Goal: Feedback & Contribution: Contribute content

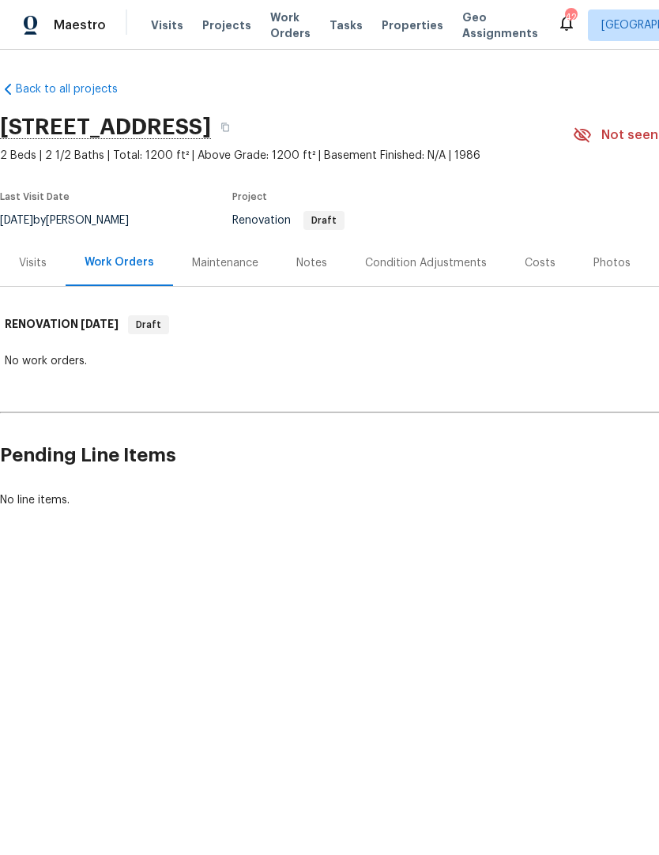
click at [308, 271] on div "Notes" at bounding box center [312, 263] width 69 height 47
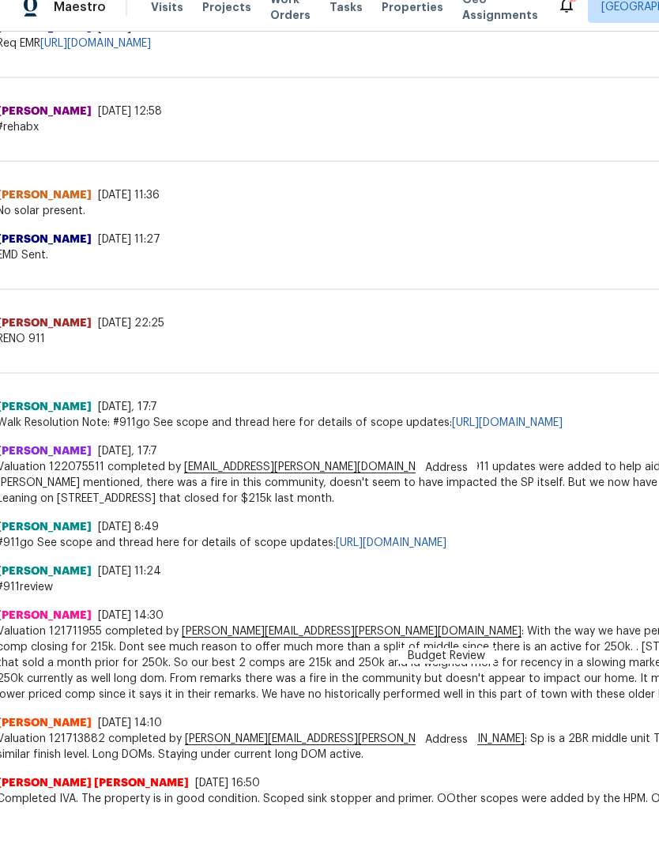
scroll to position [578, 4]
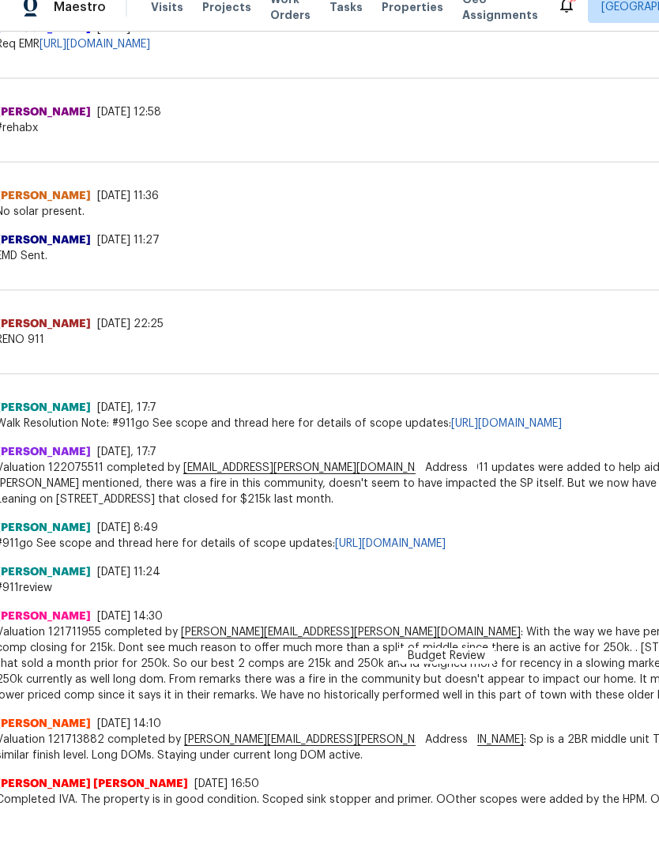
click at [446, 542] on link "https://opendoor.slack.com/archives/C9Q3H1QGN/p1753111598362259" at bounding box center [390, 543] width 111 height 11
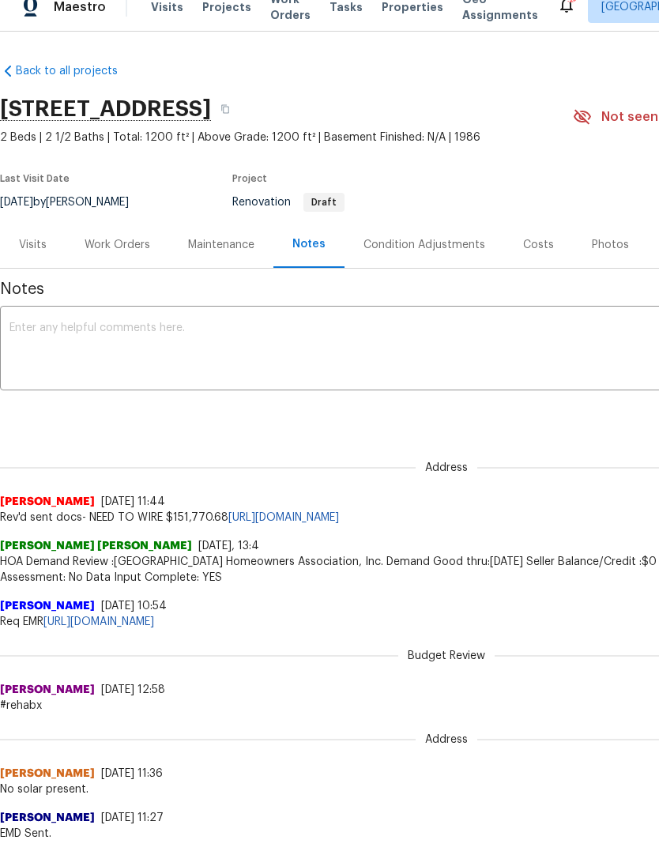
scroll to position [0, 0]
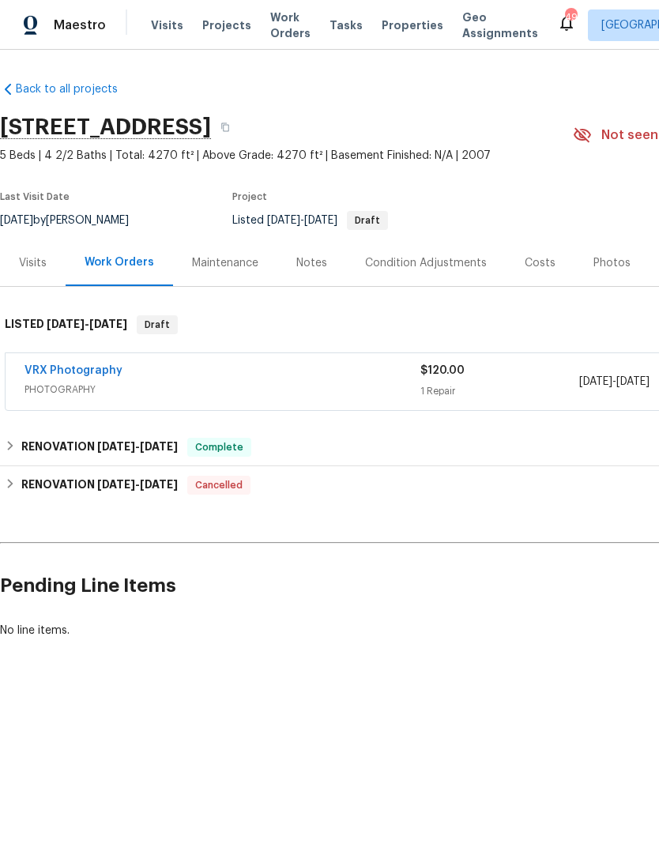
click at [614, 272] on div "Photos" at bounding box center [612, 263] width 75 height 47
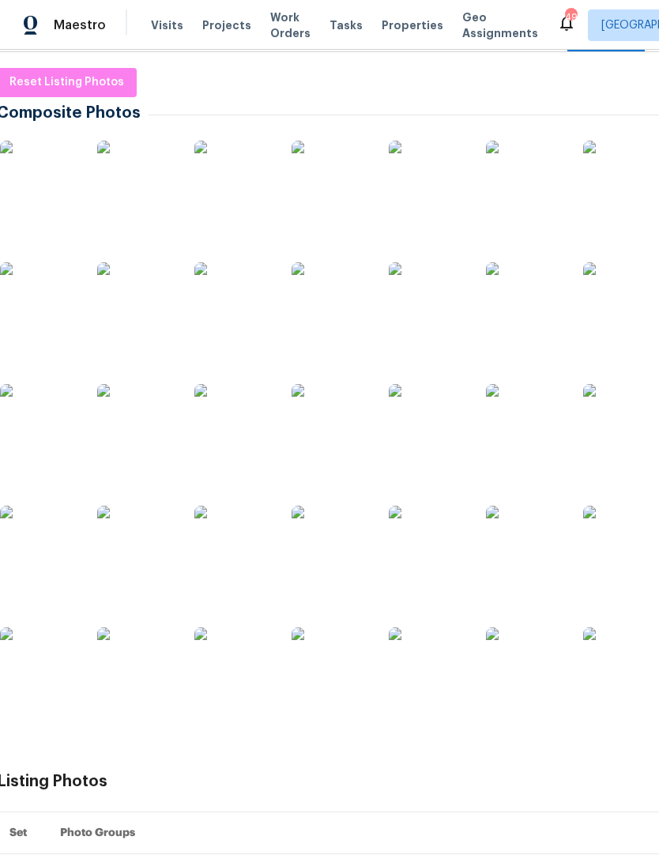
scroll to position [224, 1]
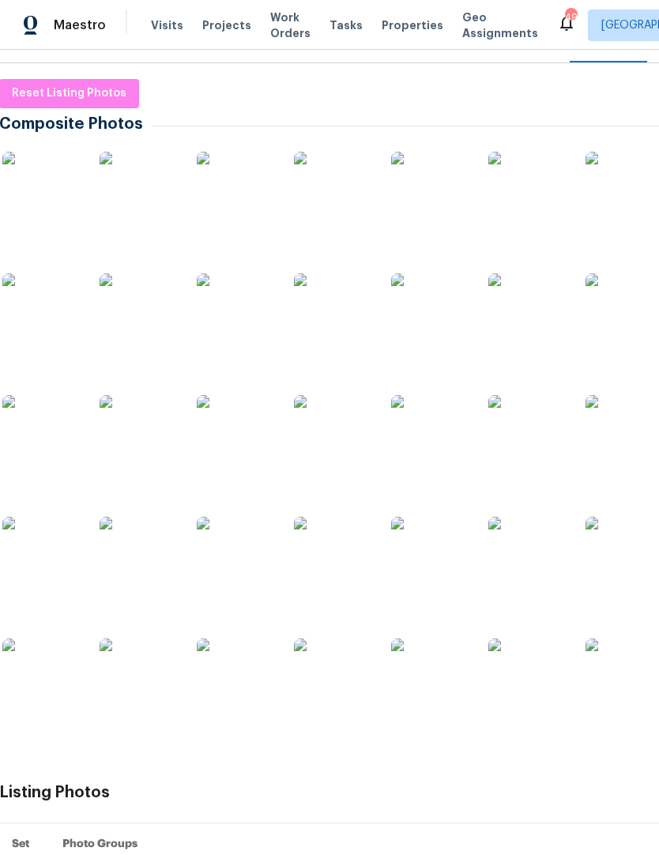
click at [63, 189] on img at bounding box center [41, 191] width 79 height 79
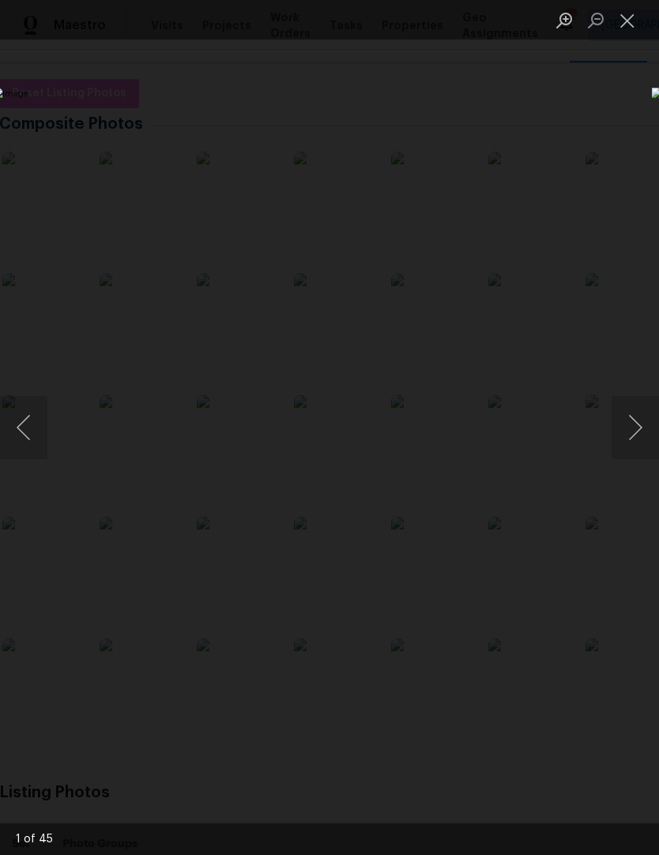
click at [649, 441] on button "Next image" at bounding box center [635, 427] width 47 height 63
click at [631, 444] on button "Next image" at bounding box center [635, 427] width 47 height 63
click at [644, 431] on button "Next image" at bounding box center [635, 427] width 47 height 63
click at [637, 430] on button "Next image" at bounding box center [635, 427] width 47 height 63
click at [639, 432] on button "Next image" at bounding box center [635, 427] width 47 height 63
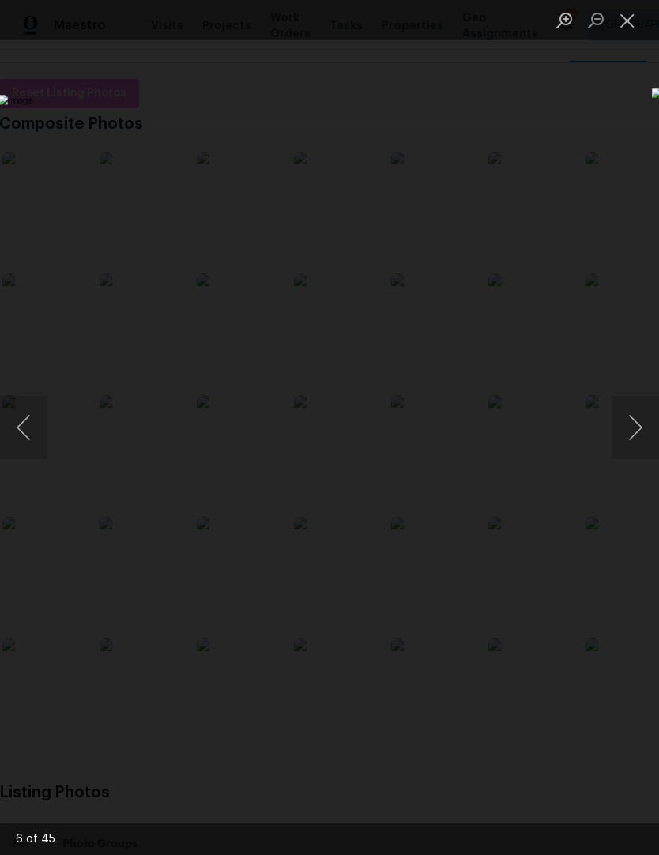
click at [634, 430] on button "Next image" at bounding box center [635, 427] width 47 height 63
click at [647, 435] on button "Next image" at bounding box center [635, 427] width 47 height 63
click at [620, 432] on button "Next image" at bounding box center [635, 427] width 47 height 63
click at [639, 428] on button "Next image" at bounding box center [635, 427] width 47 height 63
click at [643, 431] on button "Next image" at bounding box center [635, 427] width 47 height 63
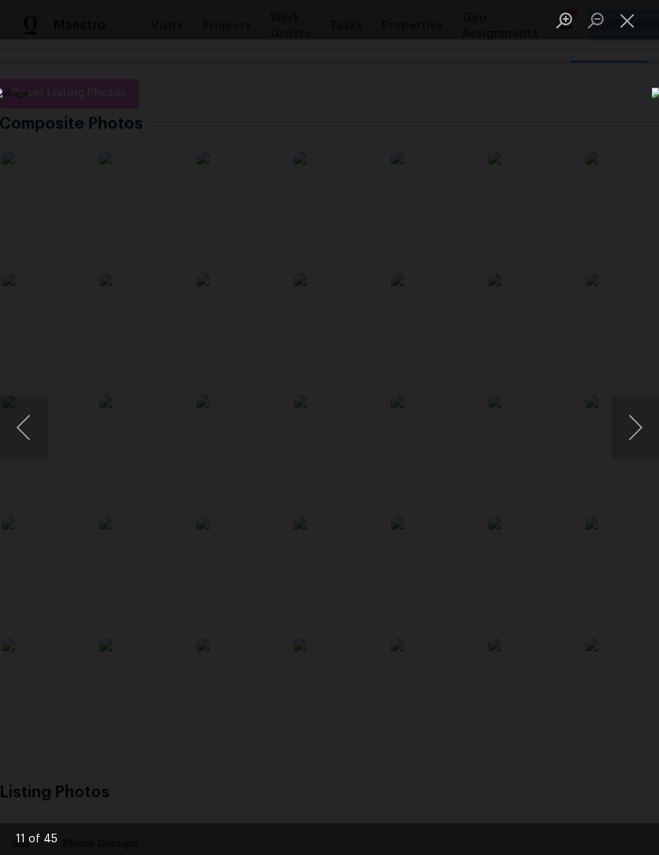
click at [646, 431] on button "Next image" at bounding box center [635, 427] width 47 height 63
click at [640, 433] on button "Next image" at bounding box center [635, 427] width 47 height 63
click at [644, 427] on button "Next image" at bounding box center [635, 427] width 47 height 63
click at [651, 421] on button "Next image" at bounding box center [635, 427] width 47 height 63
click at [649, 426] on button "Next image" at bounding box center [635, 427] width 47 height 63
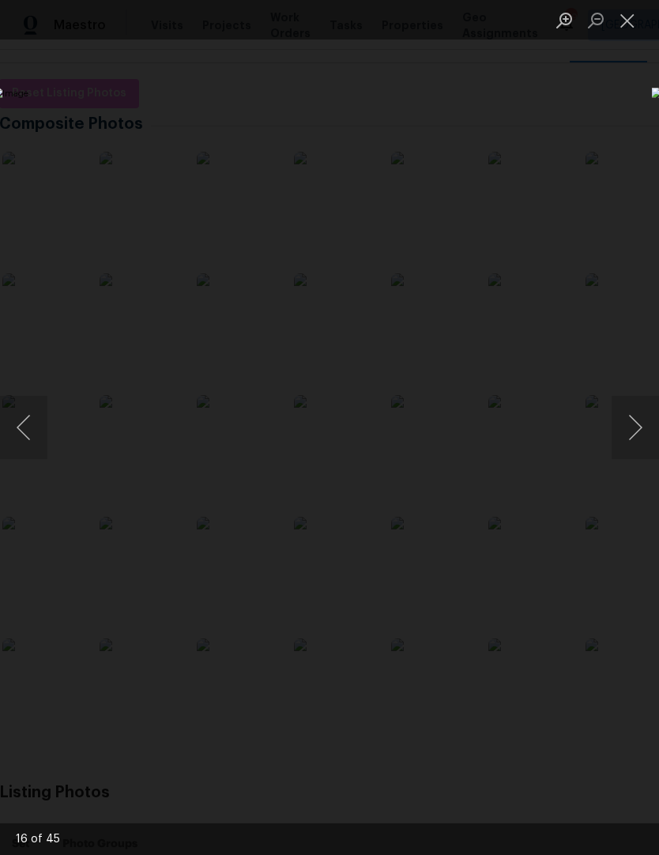
click at [638, 433] on button "Next image" at bounding box center [635, 427] width 47 height 63
click at [634, 440] on button "Next image" at bounding box center [635, 427] width 47 height 63
click at [639, 435] on button "Next image" at bounding box center [635, 427] width 47 height 63
click at [636, 440] on button "Next image" at bounding box center [635, 427] width 47 height 63
click at [643, 12] on button "Close lightbox" at bounding box center [628, 20] width 32 height 28
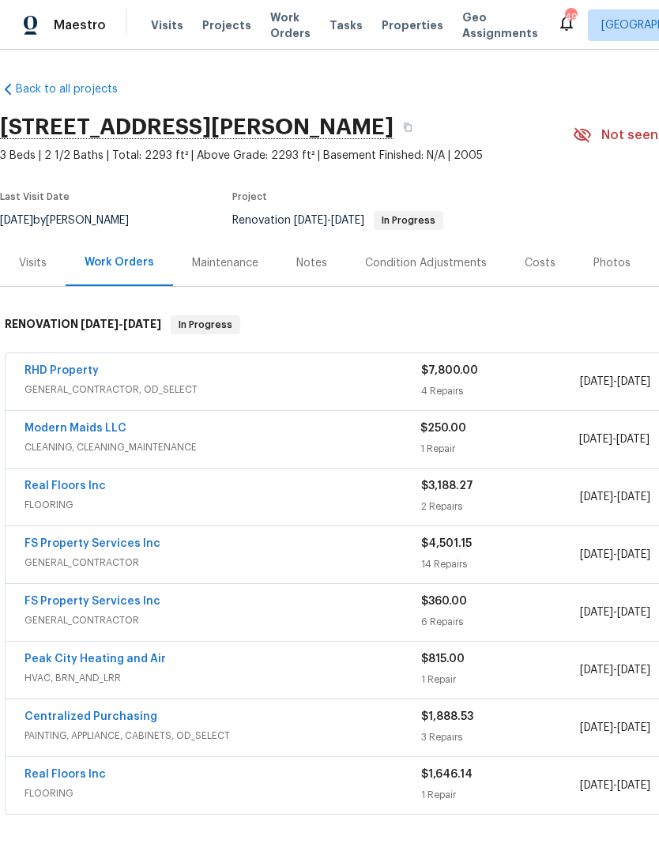
scroll to position [0, -1]
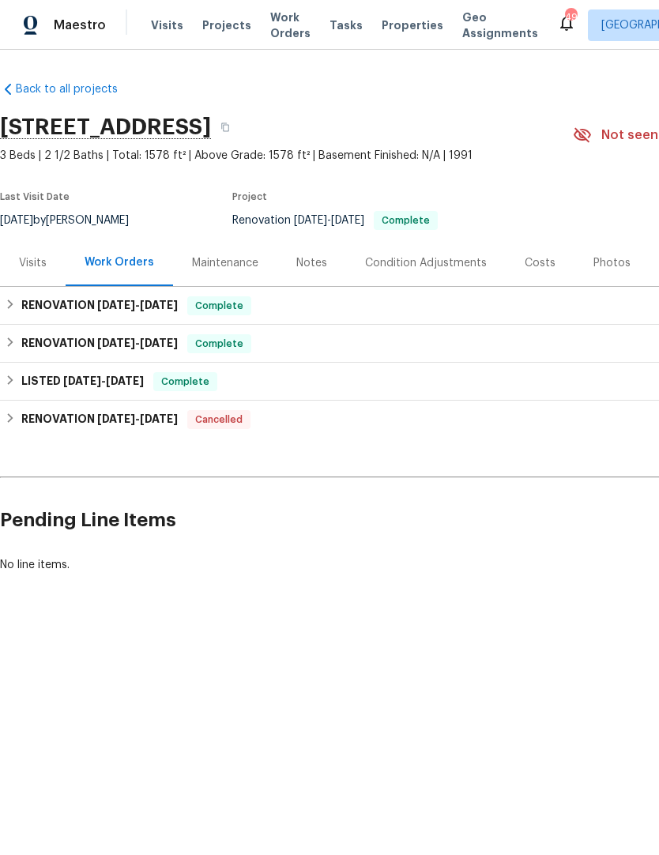
click at [617, 258] on div "Photos" at bounding box center [612, 263] width 37 height 16
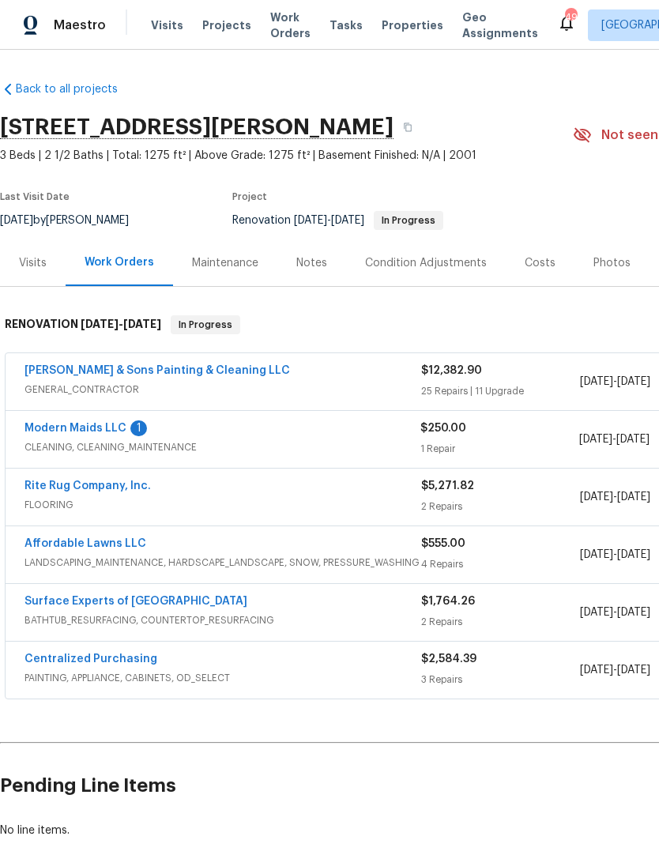
click at [89, 433] on link "Modern Maids LLC" at bounding box center [76, 428] width 102 height 11
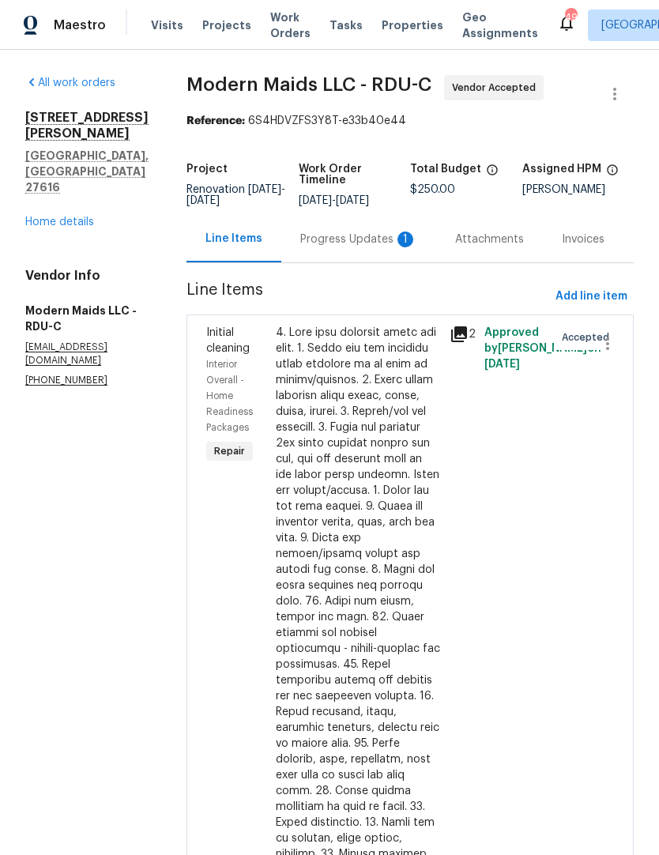
click at [369, 247] on div "Progress Updates 1" at bounding box center [358, 240] width 117 height 16
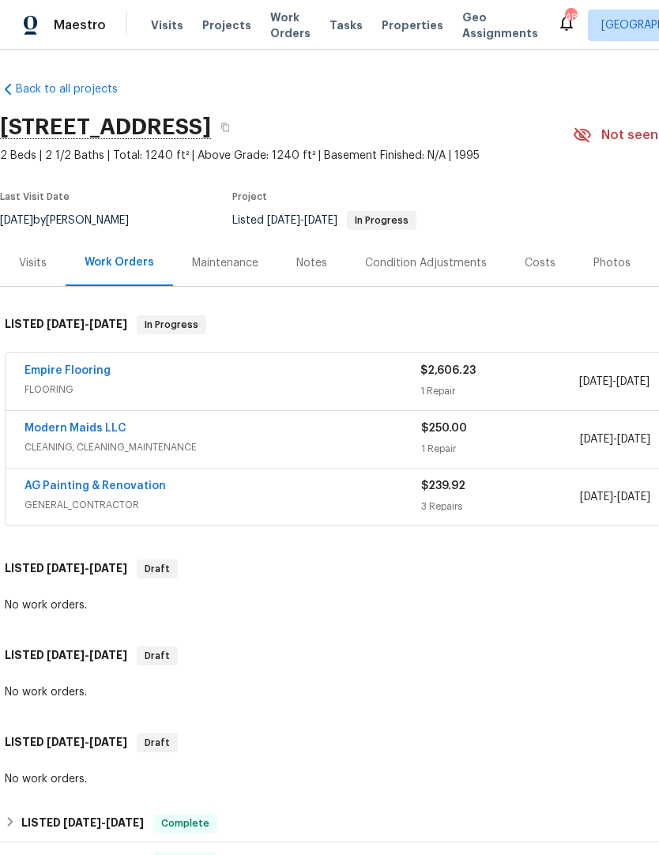
click at [315, 260] on div "Notes" at bounding box center [311, 263] width 31 height 16
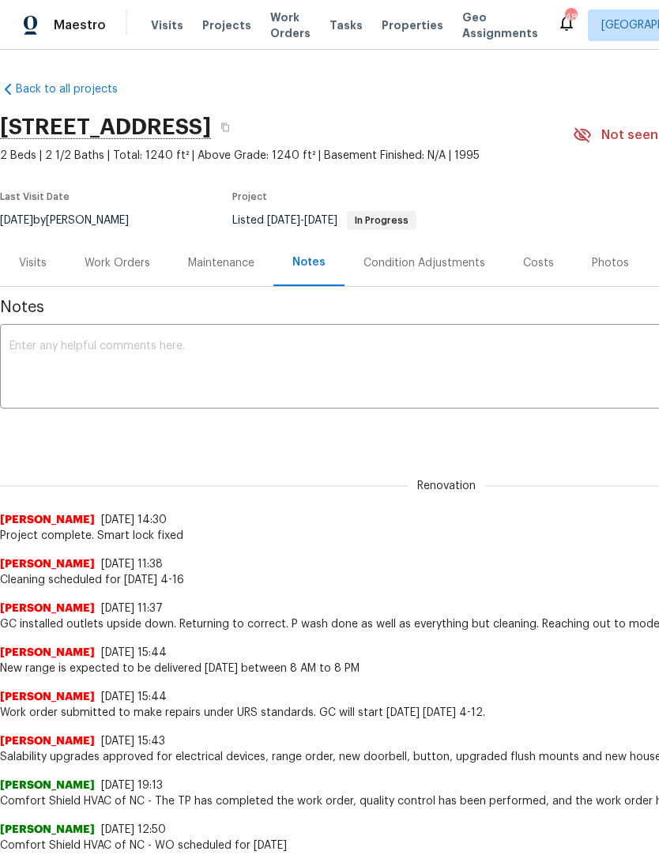
click at [296, 363] on textarea at bounding box center [446, 368] width 874 height 55
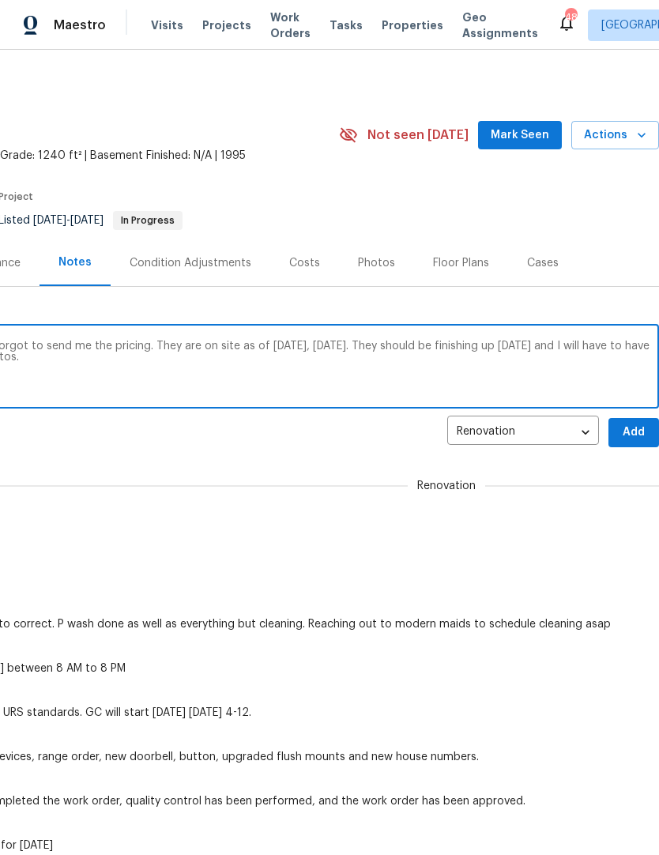
scroll to position [0, 234]
type textarea "Empire flooring was behind schedule and forgot to send me the pricing. They are…"
click at [636, 425] on span "Add" at bounding box center [633, 433] width 25 height 20
